Goal: Find specific page/section: Find specific page/section

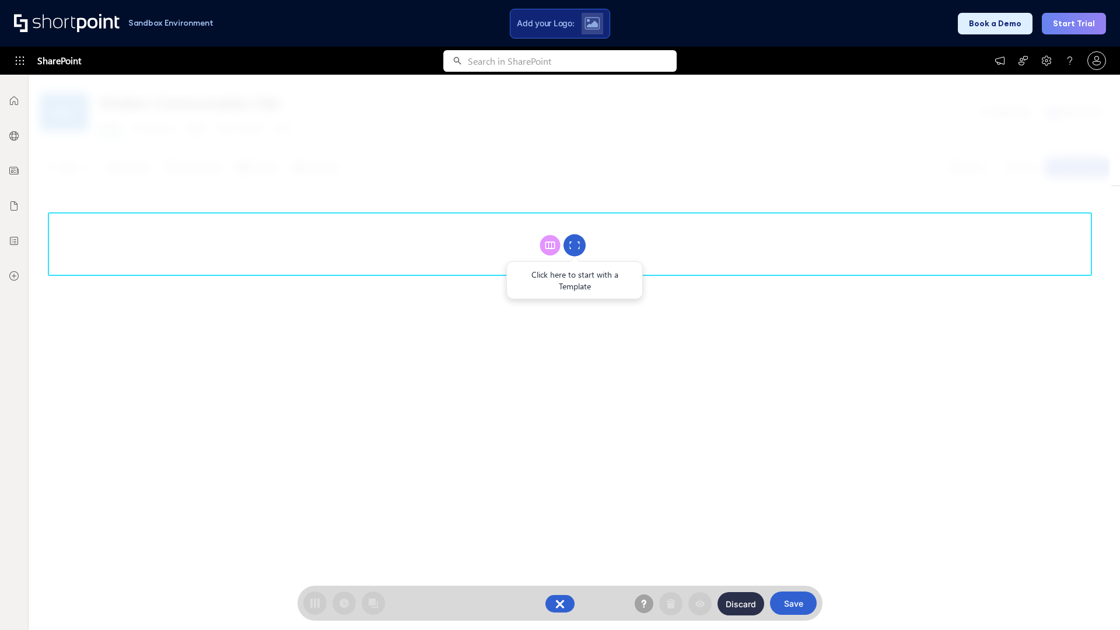
click at [574, 245] on circle at bounding box center [574, 245] width 22 height 22
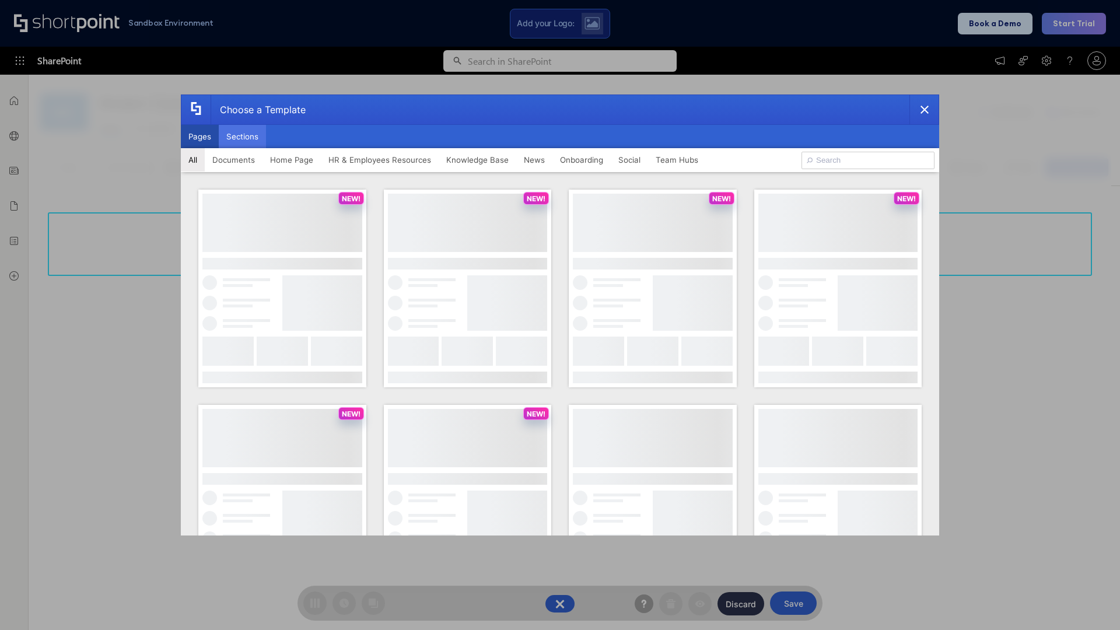
click at [242, 136] on button "Sections" at bounding box center [242, 136] width 47 height 23
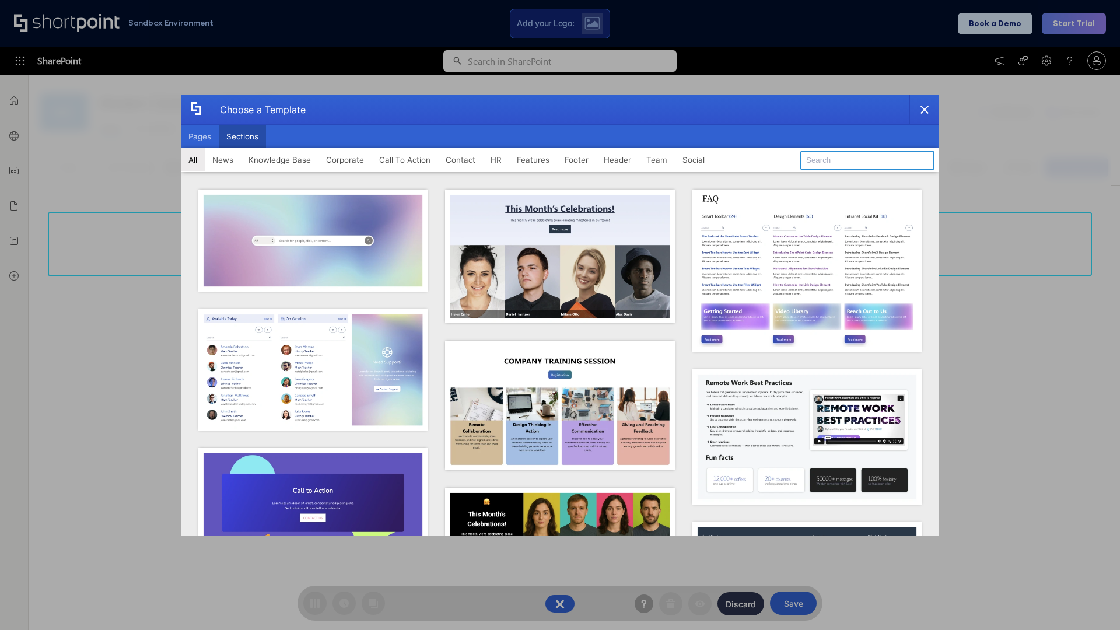
type input "HR Hub"
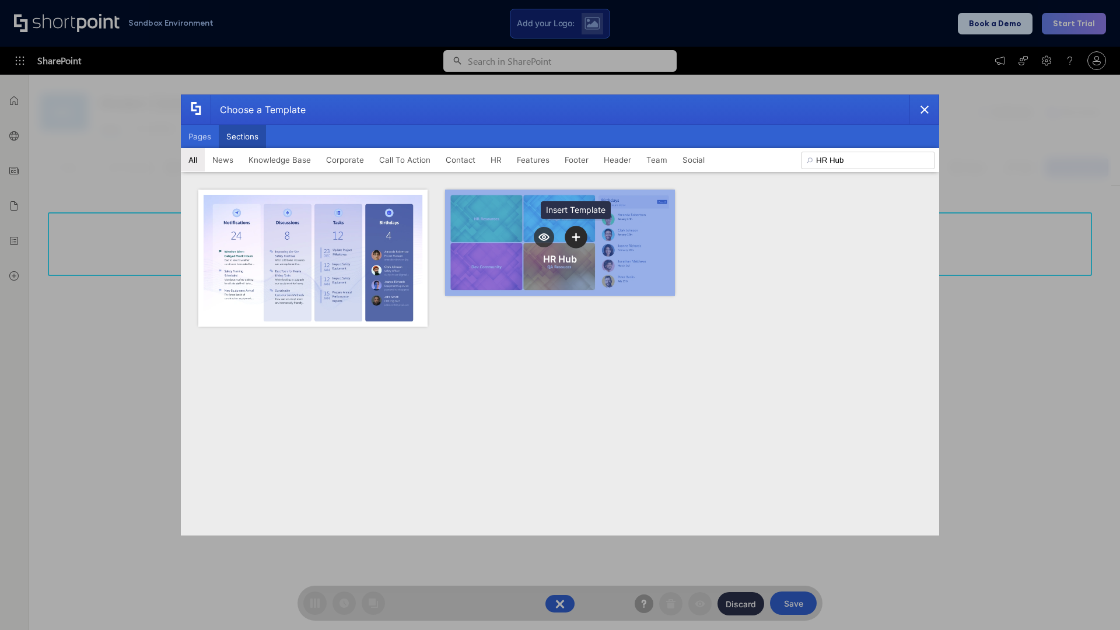
click at [576, 237] on icon "template selector" at bounding box center [575, 237] width 8 height 8
